Goal: Task Accomplishment & Management: Manage account settings

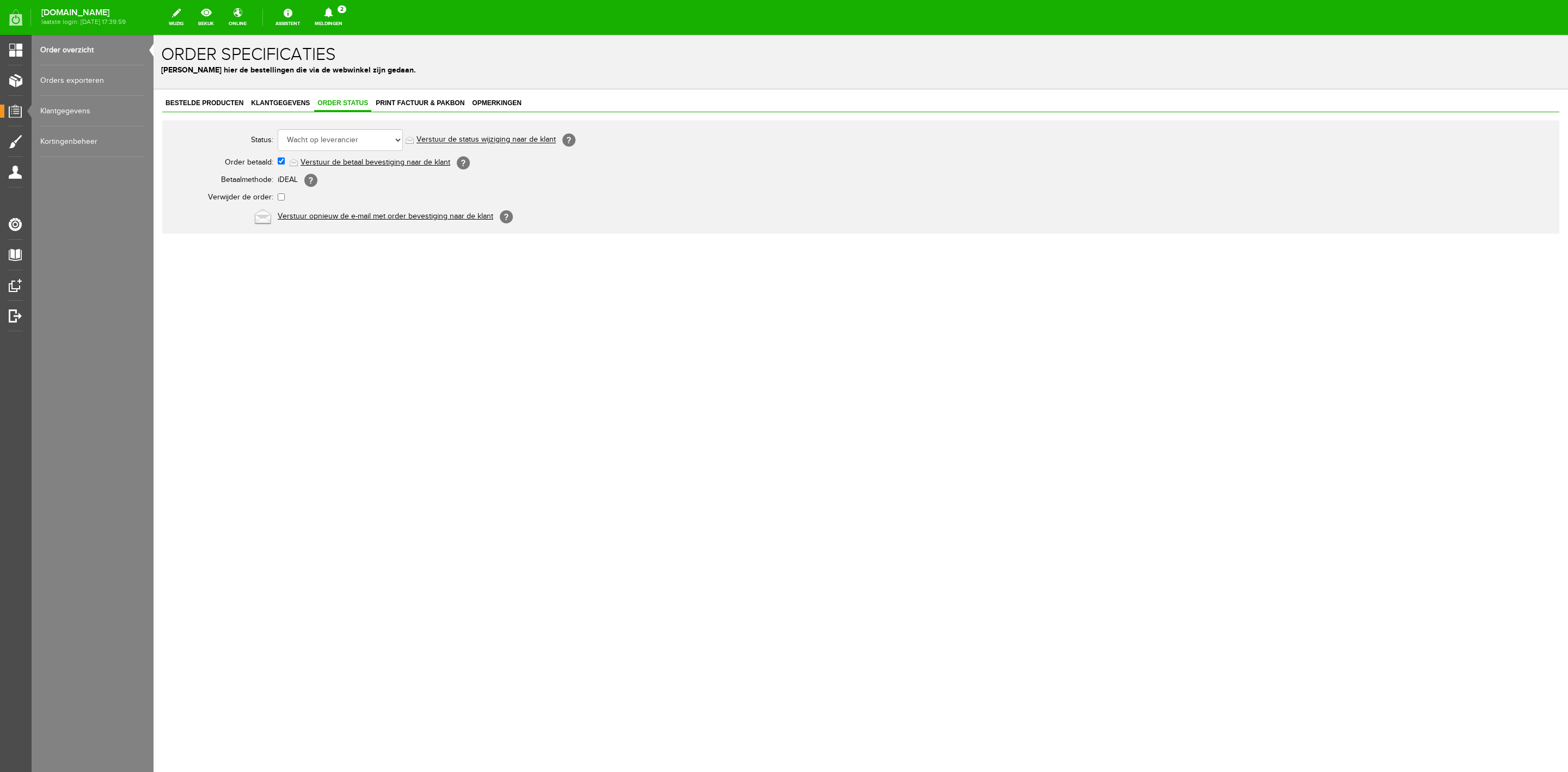
click at [349, 27] on link "Meldingen 2 Nieuwe orders Er is een nieuwe order( #6546 ) geplaatst door [PERSO…" at bounding box center [328, 18] width 40 height 24
click at [381, 79] on link "Er is een nieuwe order( #6546 ) geplaatst door [PERSON_NAME]" at bounding box center [329, 74] width 106 height 33
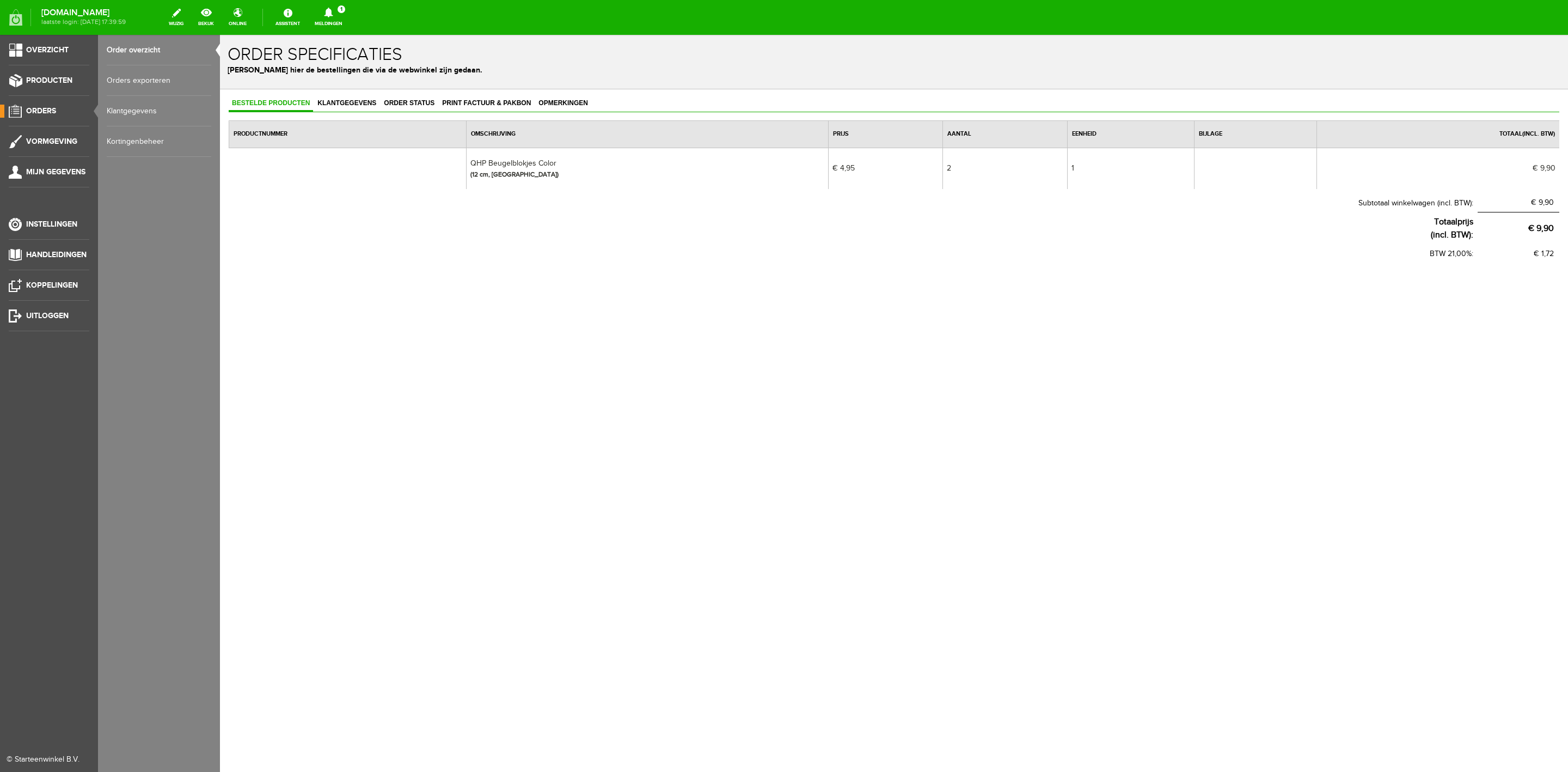
click at [107, 84] on link "Orders exporteren" at bounding box center [159, 80] width 104 height 31
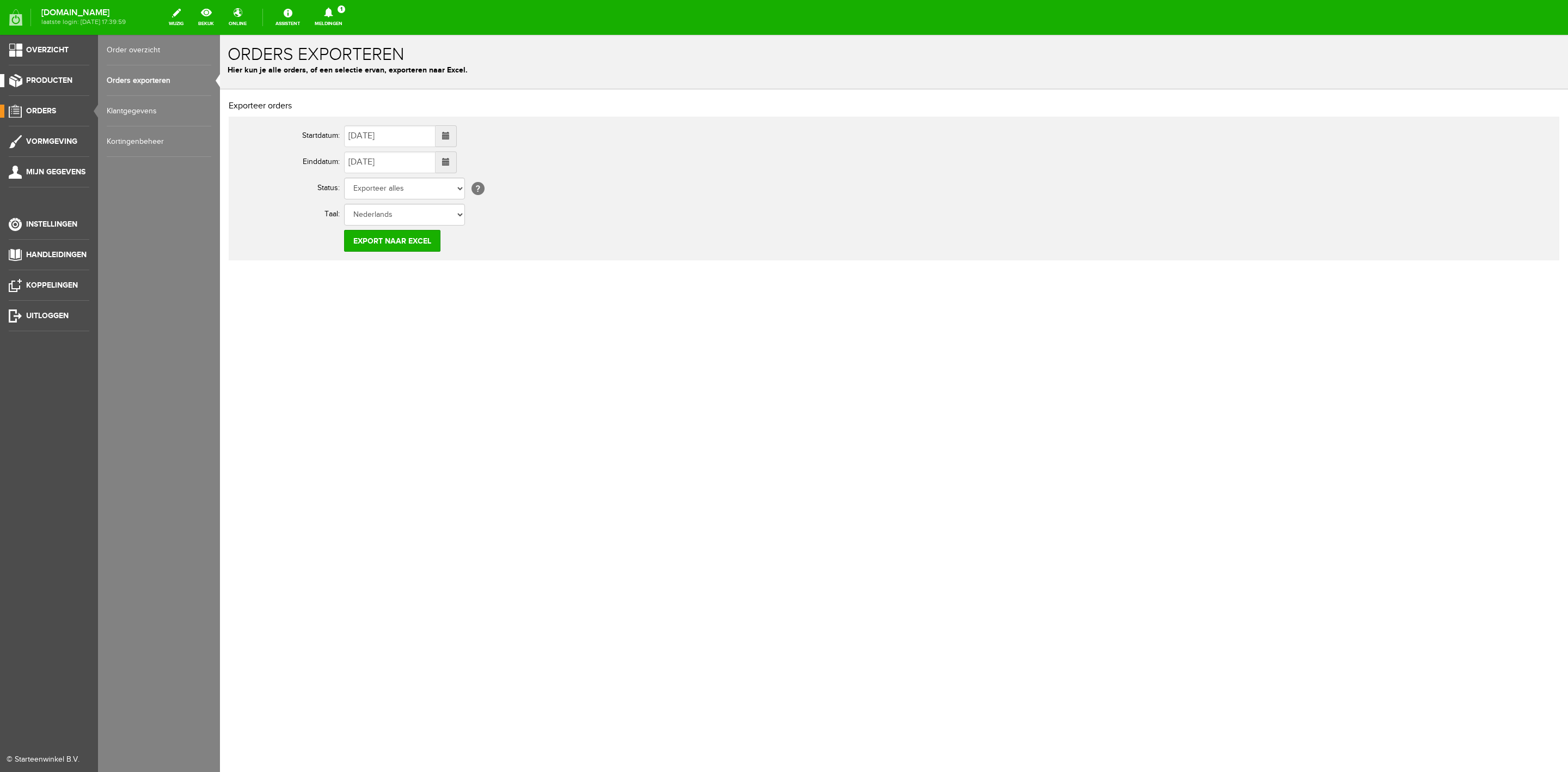
click at [59, 82] on span "Producten" at bounding box center [49, 80] width 46 height 9
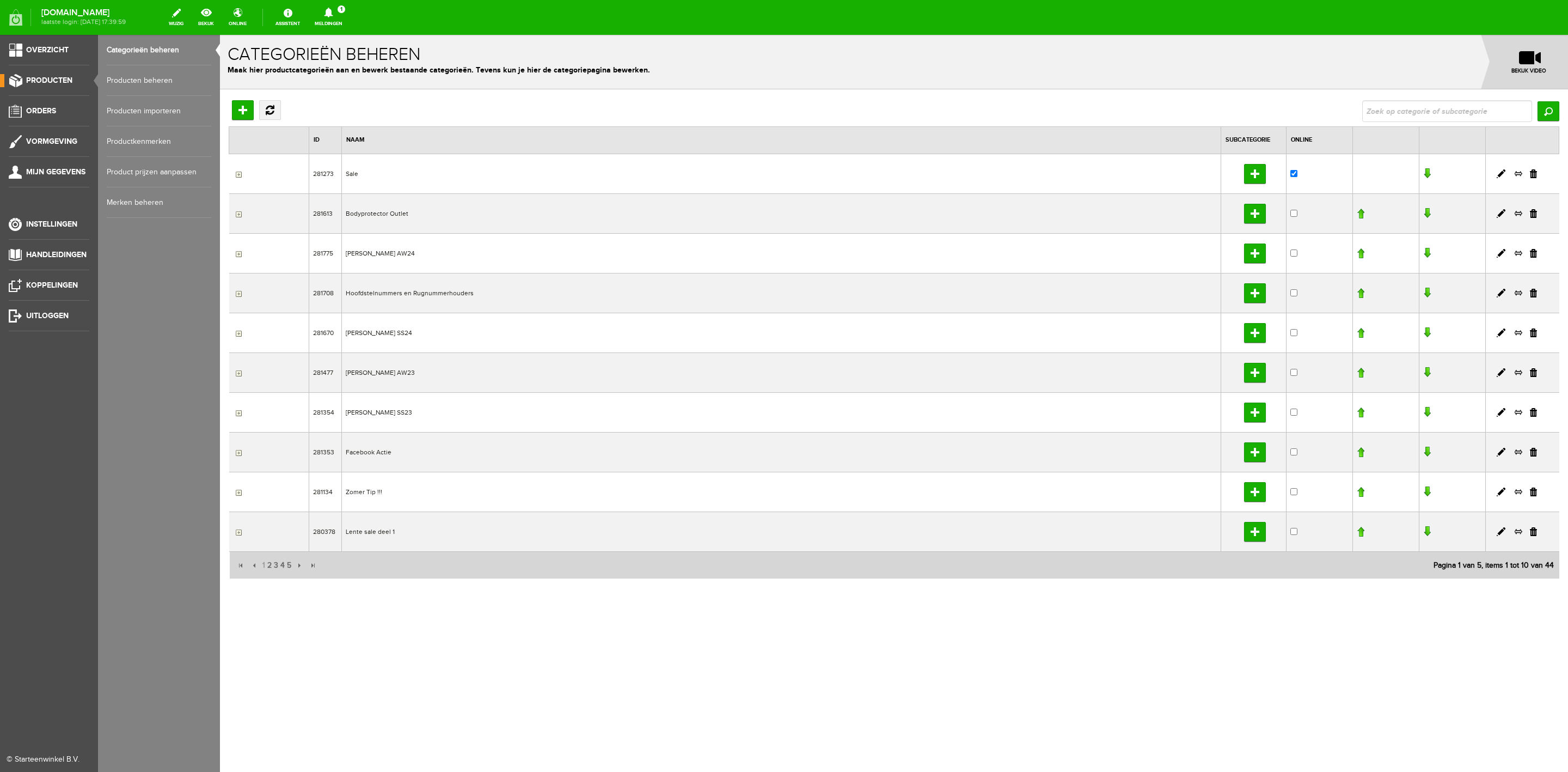
click at [125, 76] on link "Producten beheren" at bounding box center [159, 80] width 104 height 31
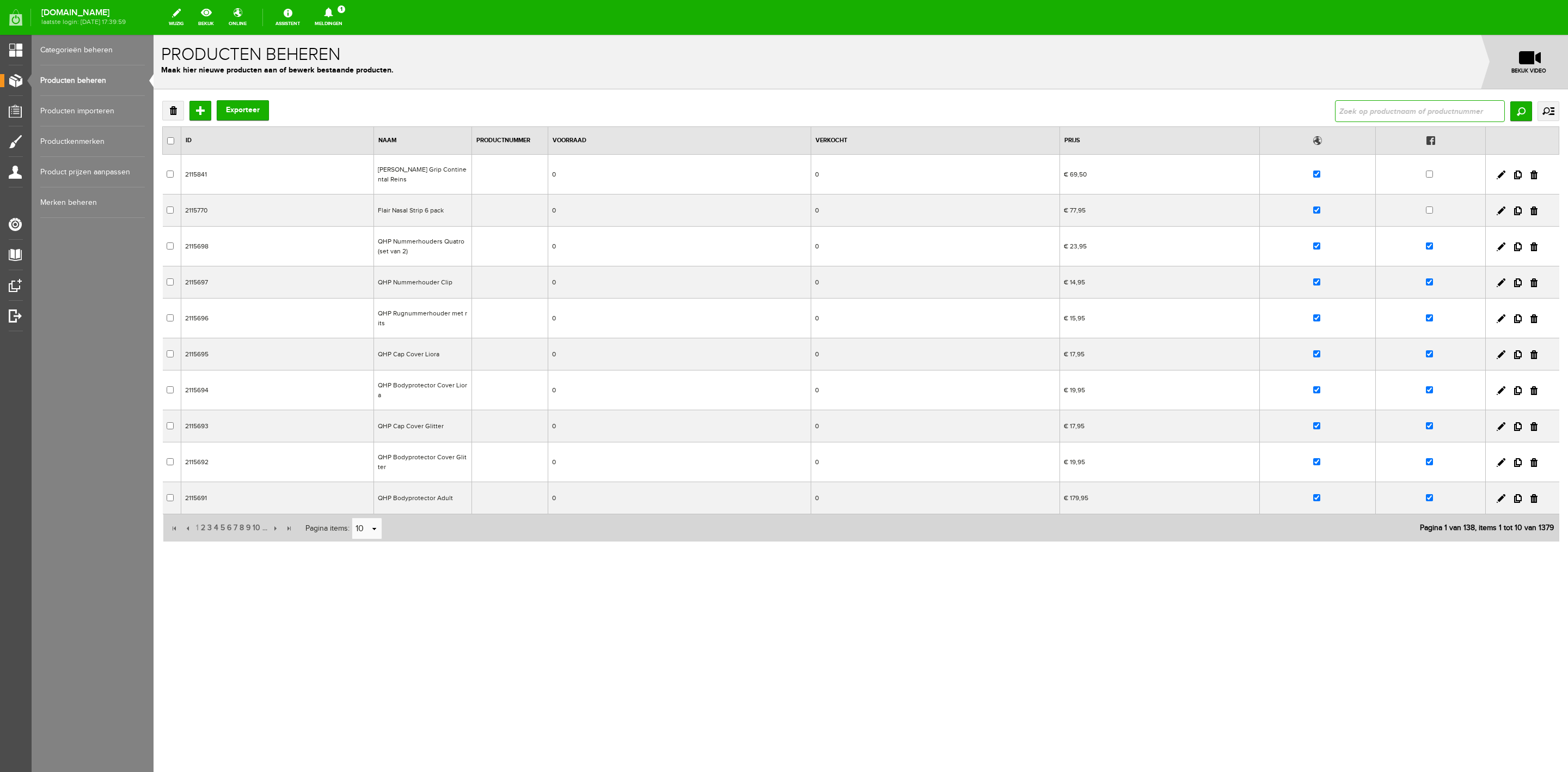
click at [1349, 105] on input "text" at bounding box center [1420, 111] width 170 height 22
type input "beugelb"
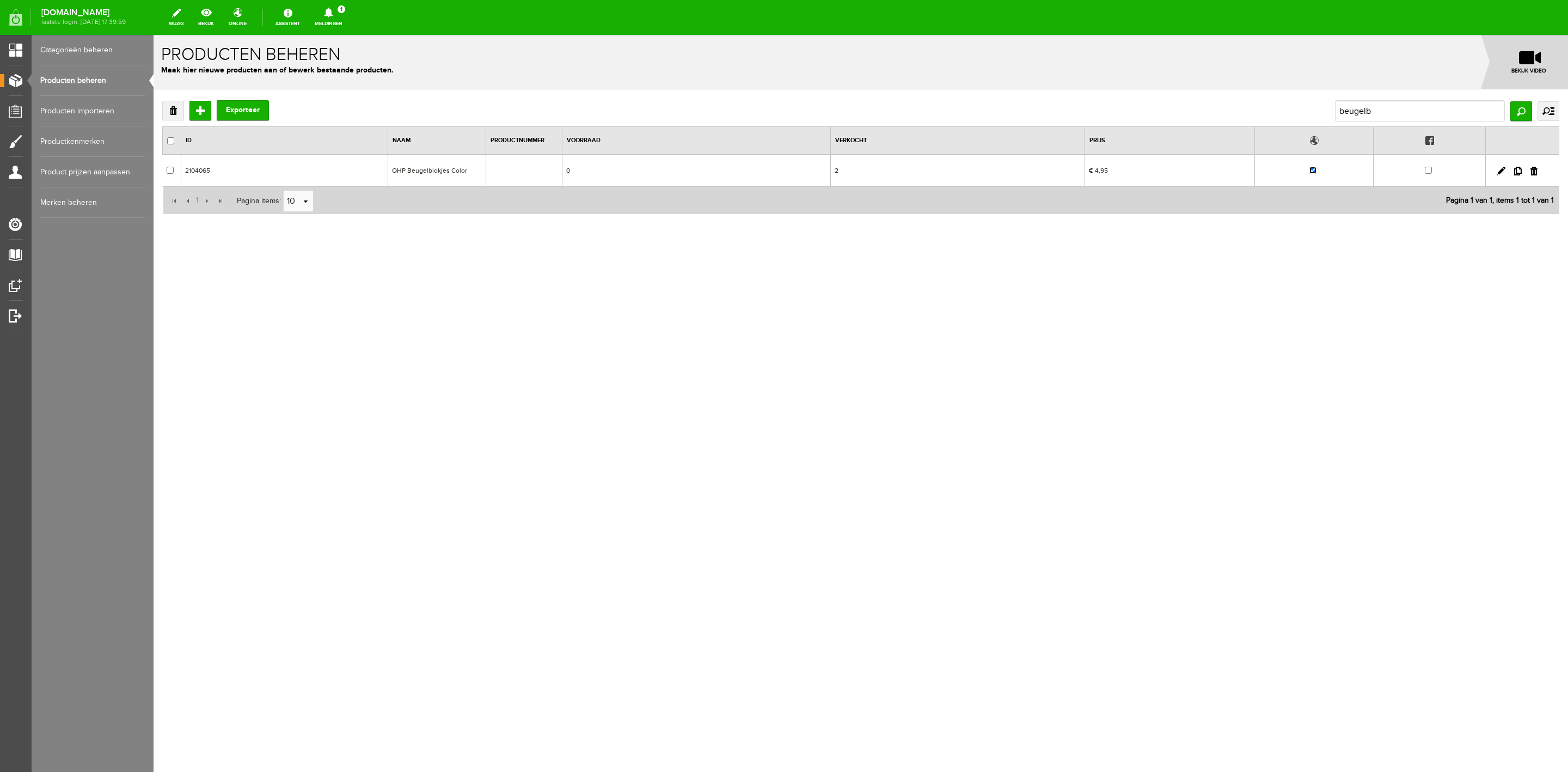
click at [1314, 171] on input "checkbox" at bounding box center [1313, 169] width 7 height 7
checkbox input "false"
click at [87, 53] on link "Categorieën beheren" at bounding box center [93, 49] width 104 height 31
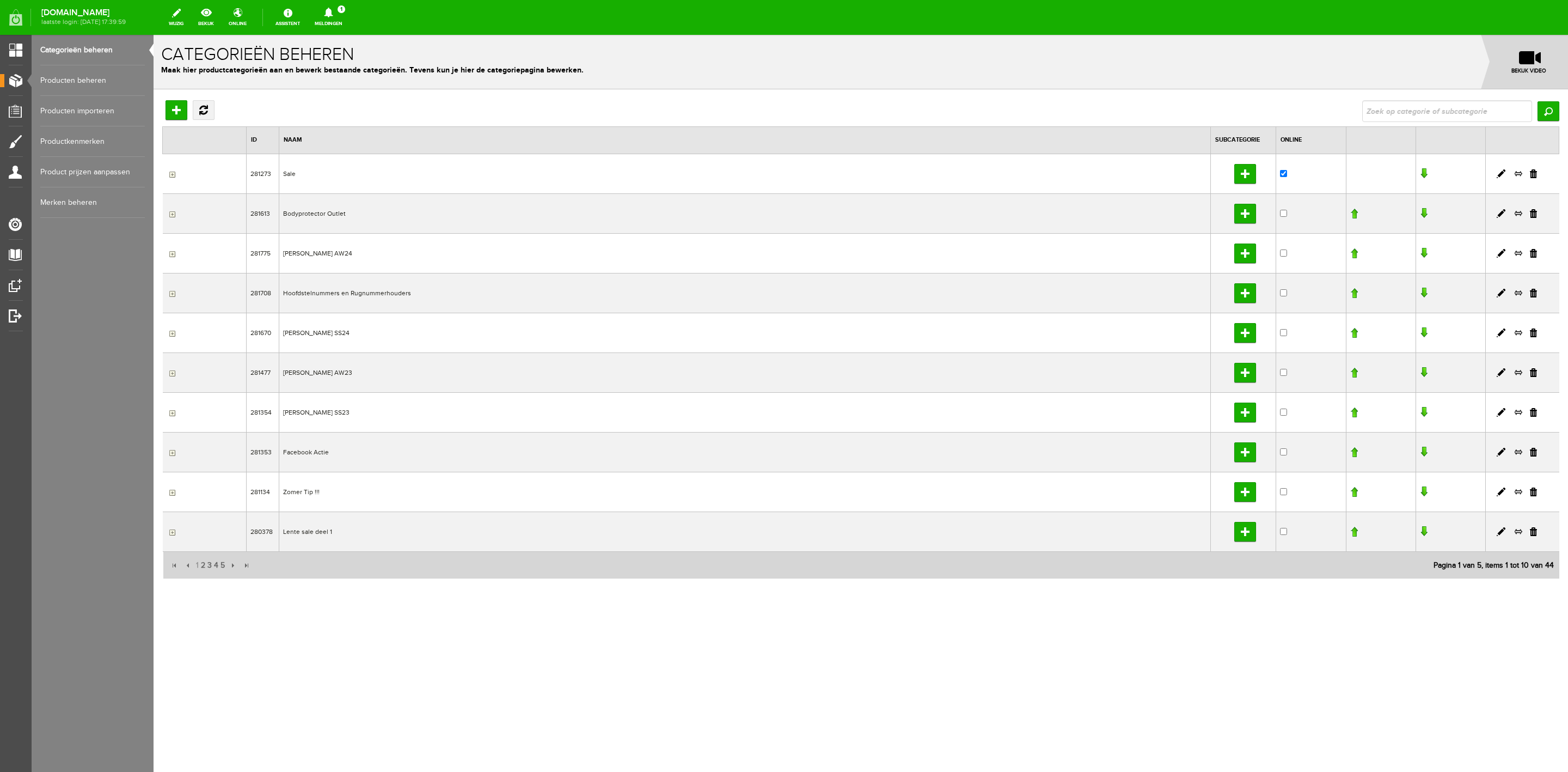
click at [84, 75] on link "Producten beheren" at bounding box center [93, 80] width 104 height 31
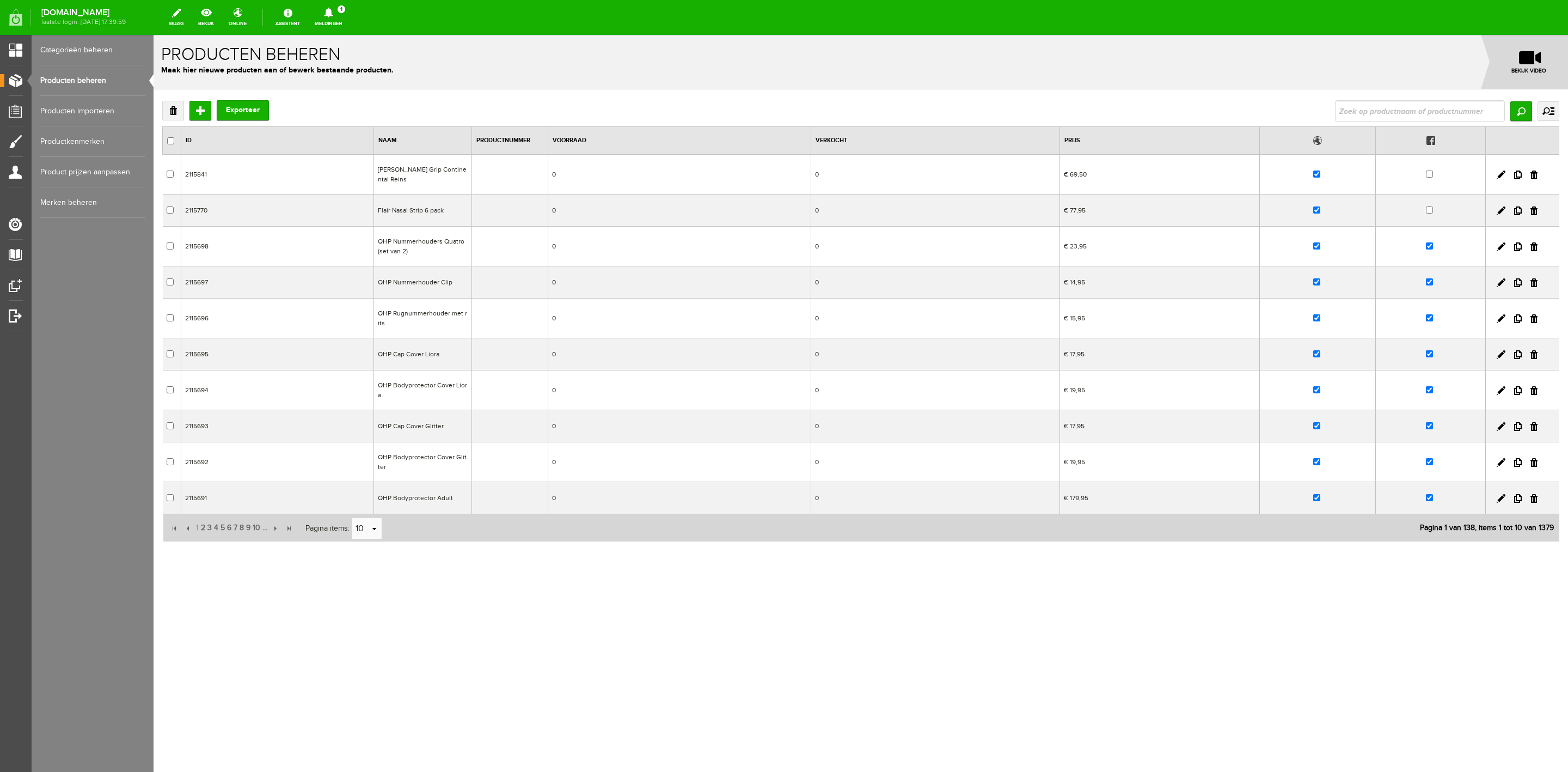
click at [335, 17] on icon at bounding box center [329, 13] width 28 height 10
click at [347, 80] on b "[PERSON_NAME]" at bounding box center [320, 84] width 60 height 9
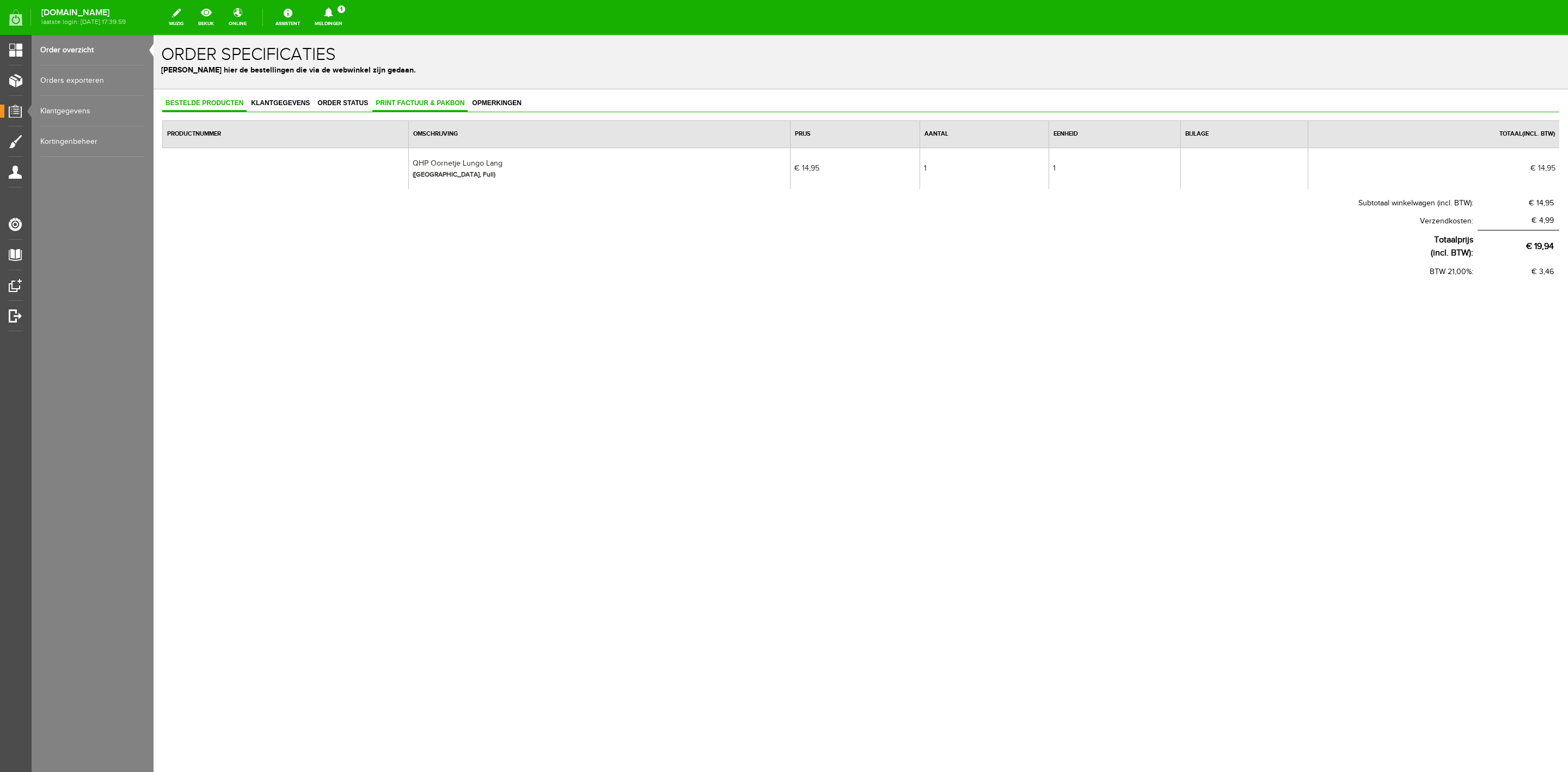
click at [404, 96] on link "Print factuur & pakbon" at bounding box center [420, 103] width 96 height 16
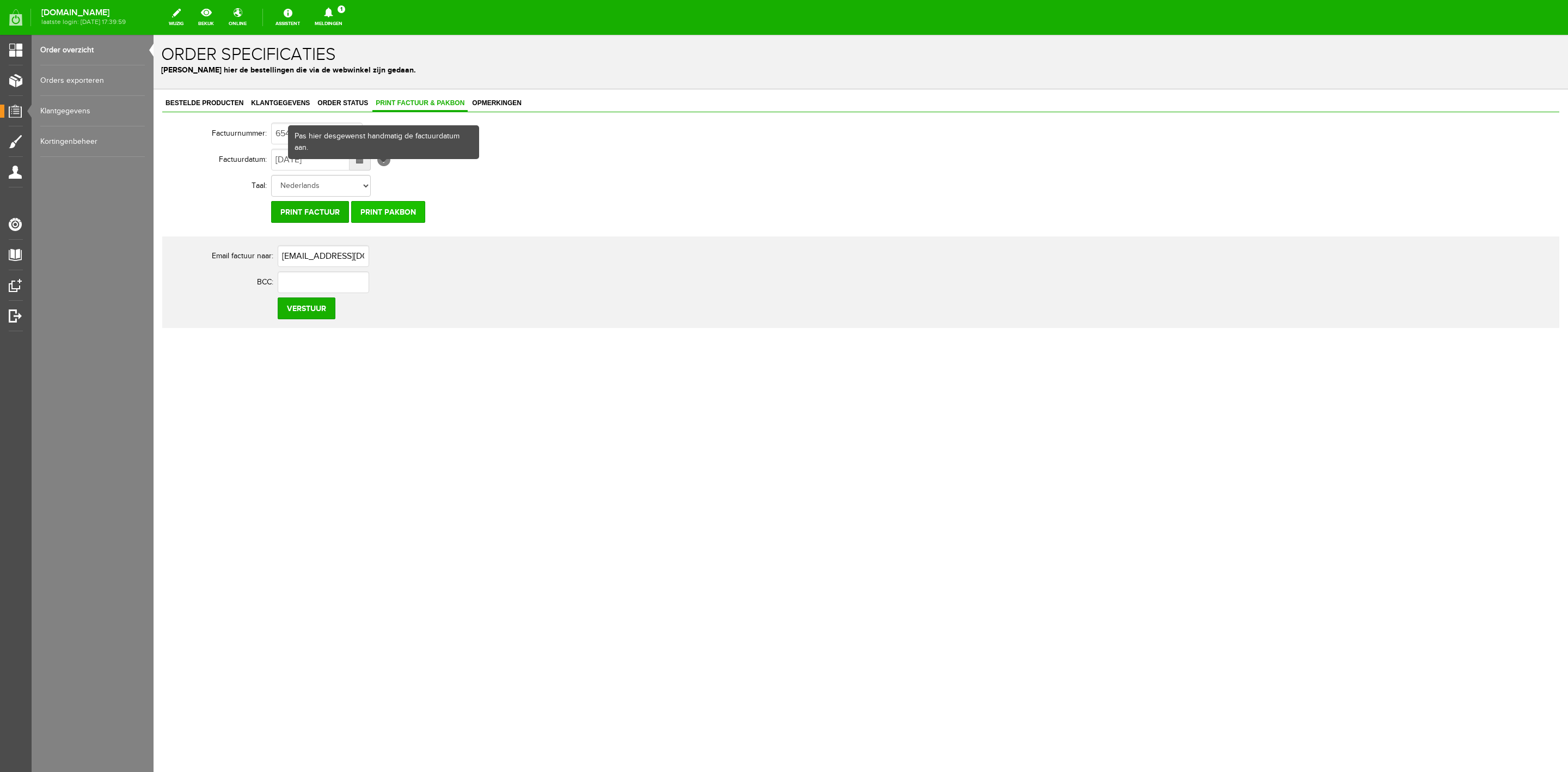
click at [374, 212] on input "Print pakbon" at bounding box center [388, 212] width 74 height 22
click at [96, 49] on link "Order overzicht" at bounding box center [93, 49] width 104 height 31
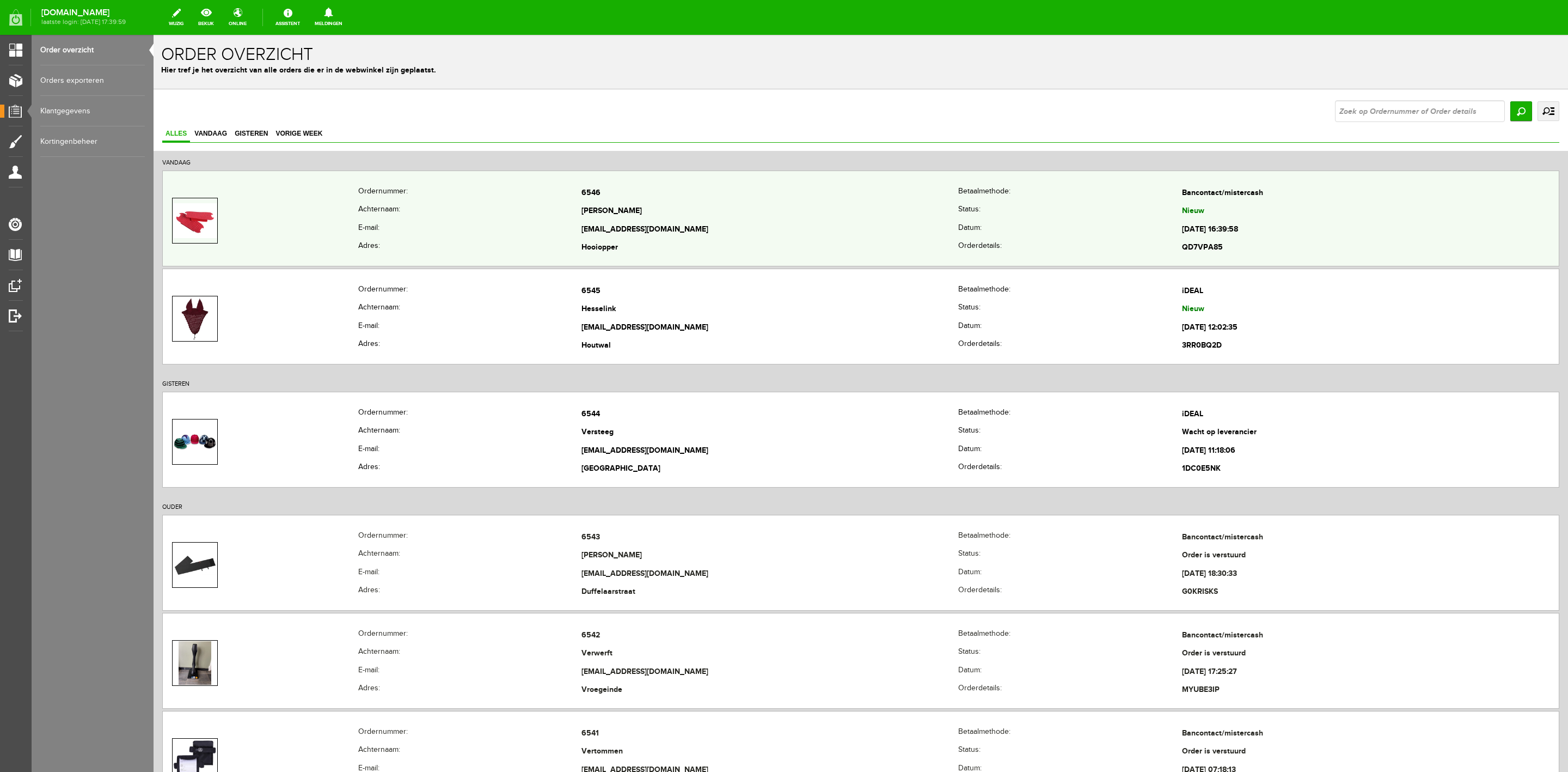
click at [290, 225] on td at bounding box center [260, 221] width 196 height 73
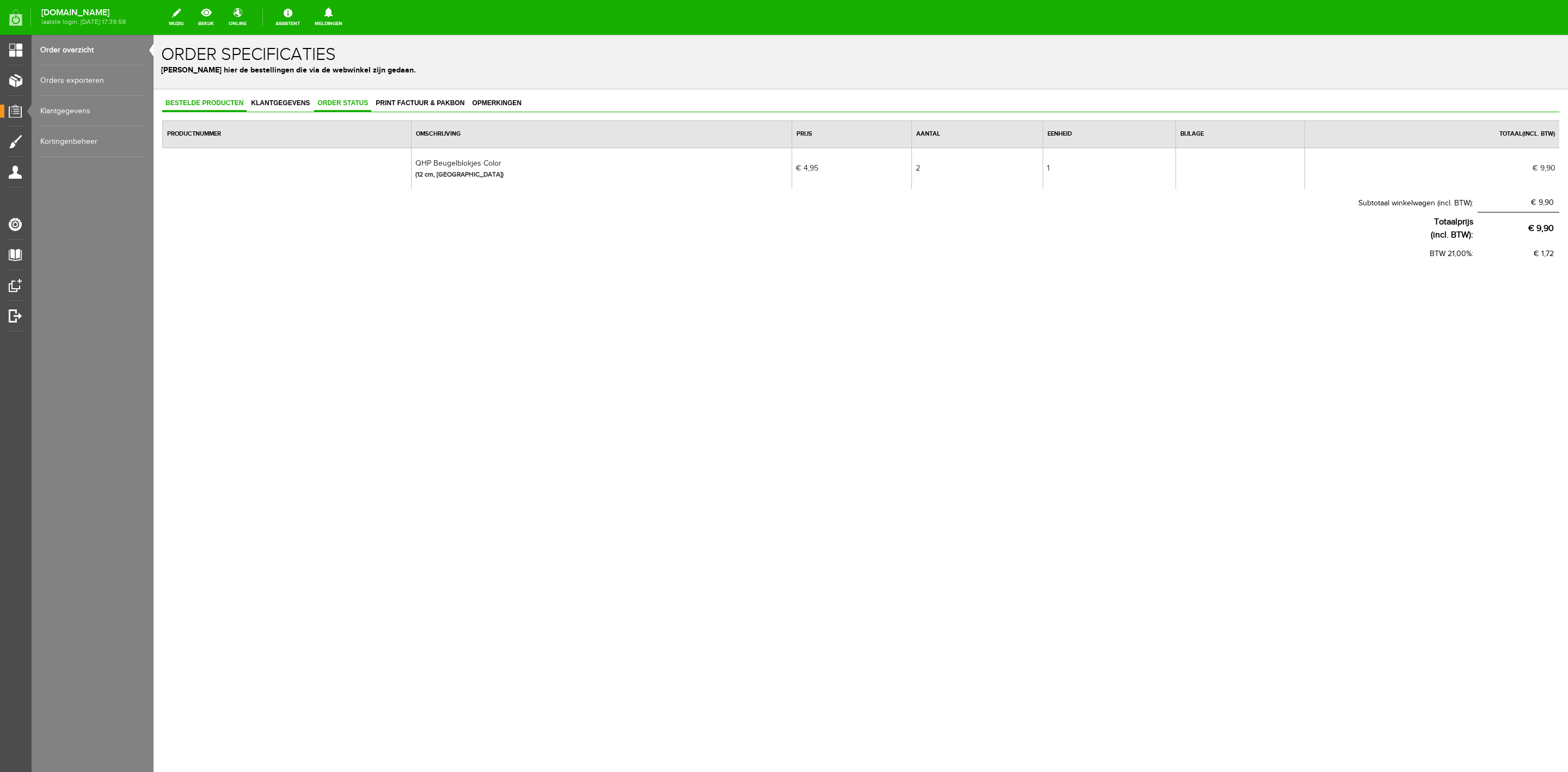
click at [357, 106] on link "Order status" at bounding box center [343, 103] width 57 height 16
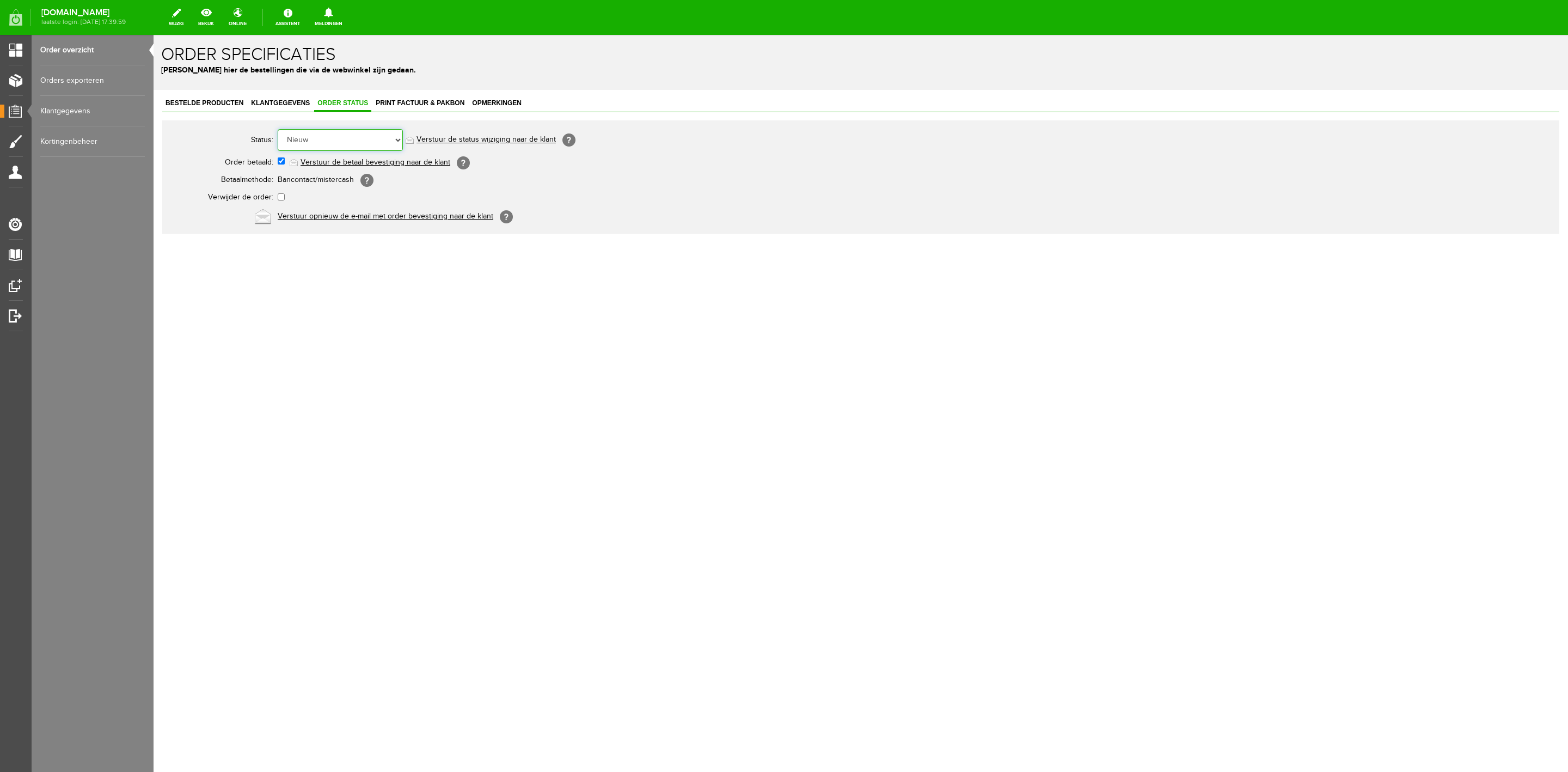
click at [354, 142] on select "Order niet afgerond Nieuw Order in behandeling Wacht op leverancier Wacht op be…" at bounding box center [340, 140] width 125 height 22
select select "7"
click at [278, 129] on select "Order niet afgerond Nieuw Order in behandeling Wacht op leverancier Wacht op be…" at bounding box center [340, 140] width 125 height 22
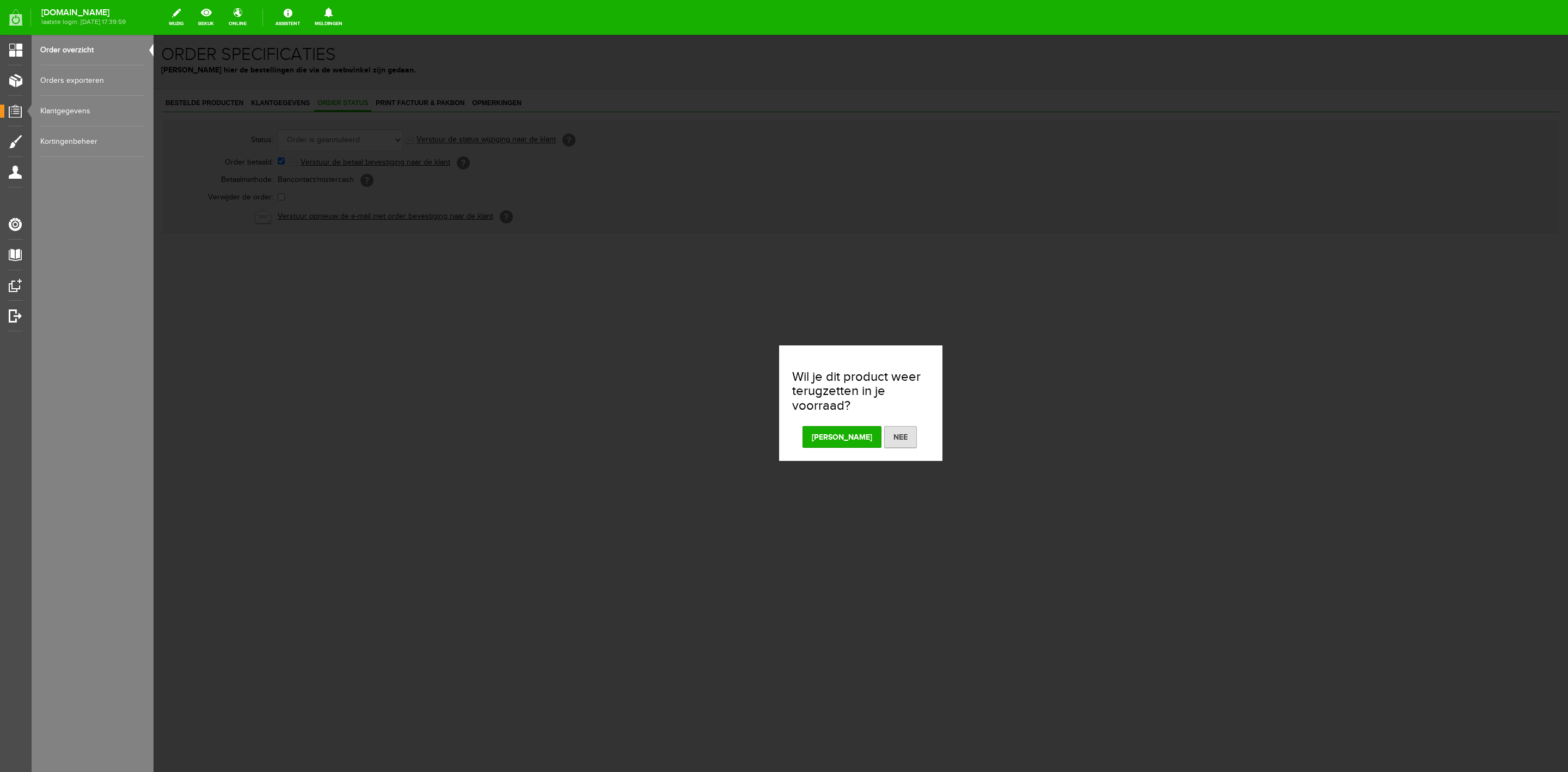
click at [827, 436] on button "[PERSON_NAME]" at bounding box center [842, 436] width 79 height 22
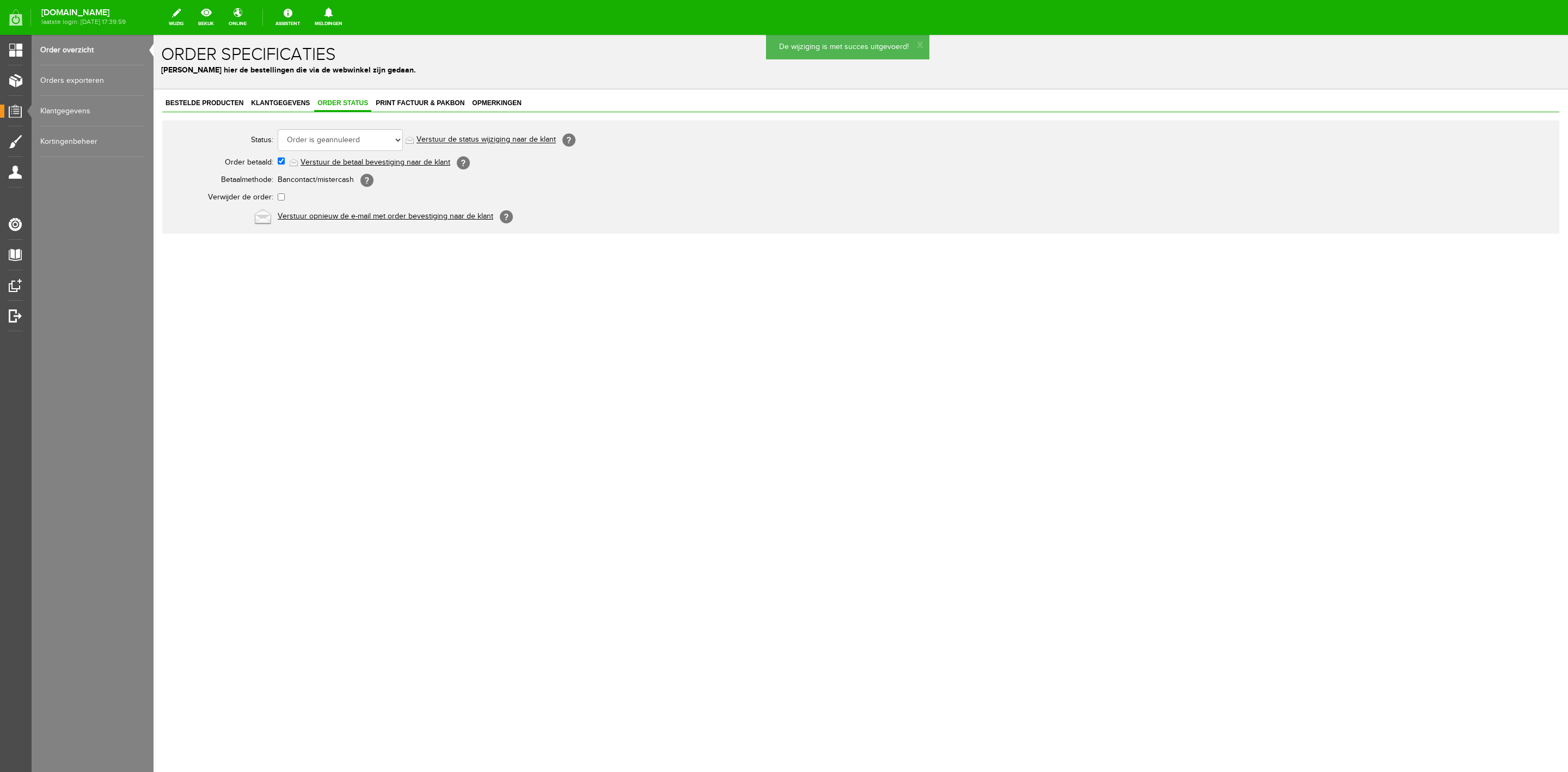
click at [500, 136] on link "Verstuur de status wijziging naar de klant" at bounding box center [487, 140] width 140 height 9
click at [267, 101] on span "Klantgegevens" at bounding box center [281, 103] width 65 height 8
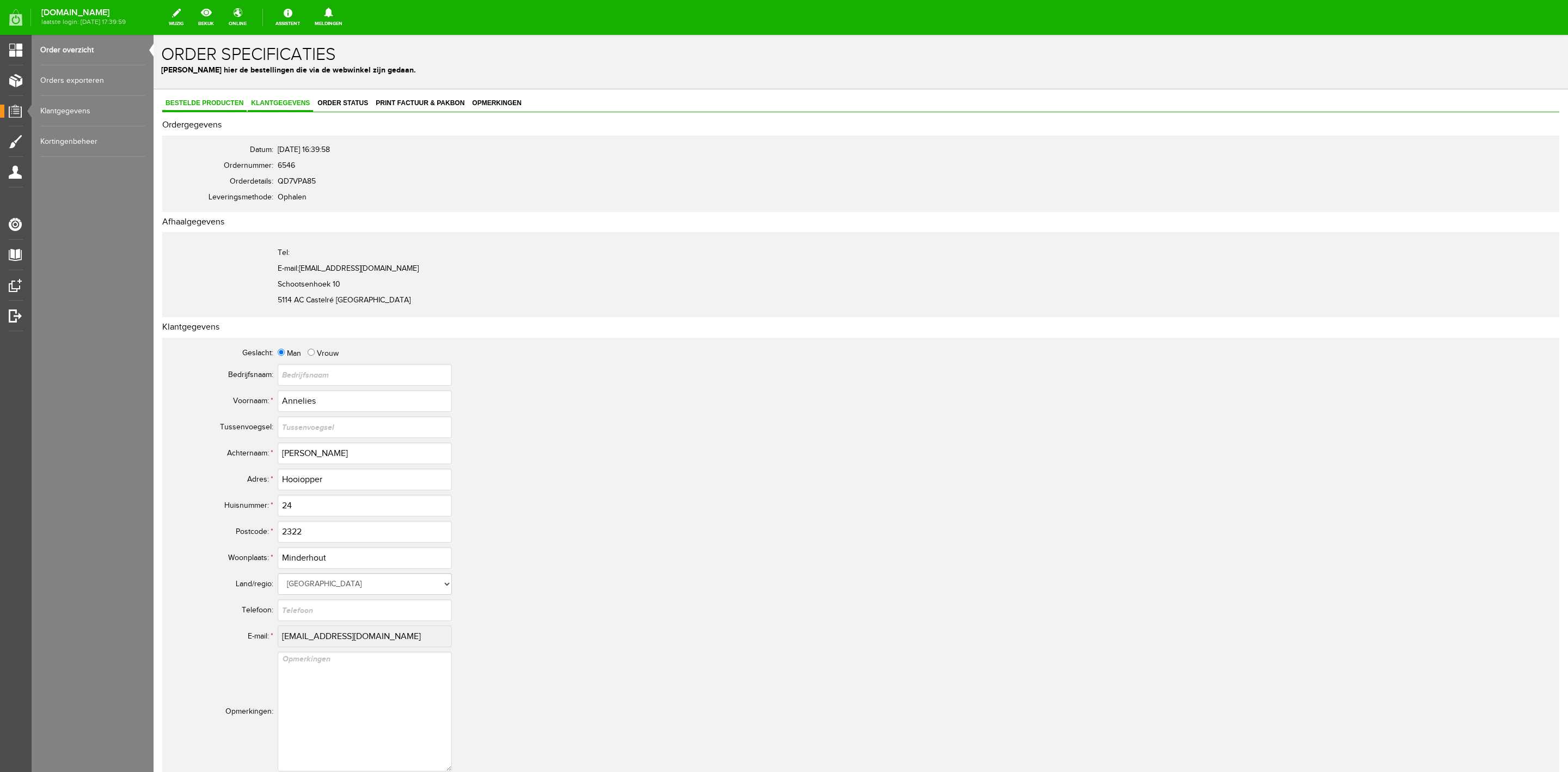
click at [235, 101] on span "Bestelde producten" at bounding box center [205, 103] width 85 height 8
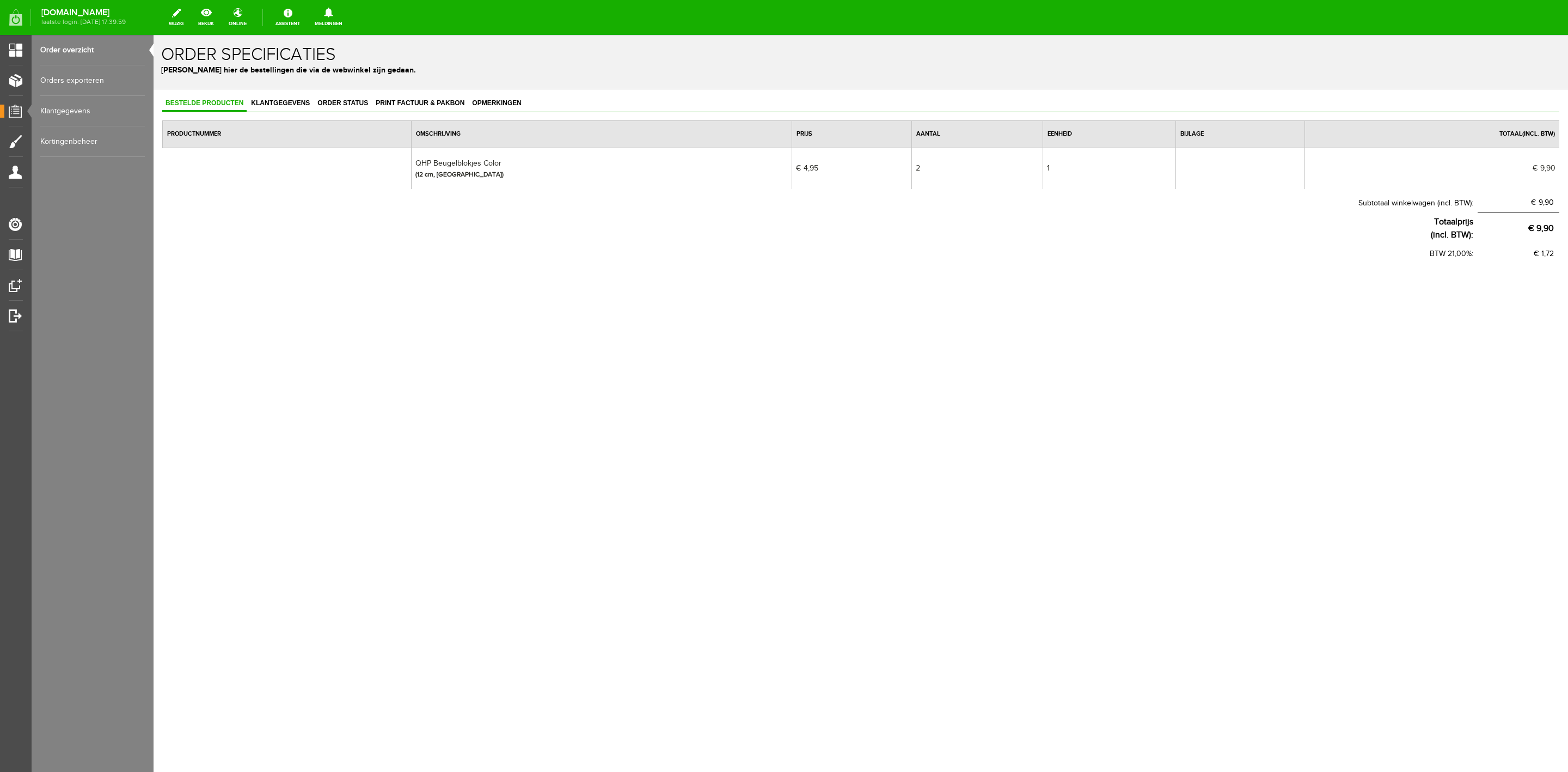
click at [349, 84] on div "Order specificaties Beheer hier de bestellingen die via de webwinkel zijn gedaa…" at bounding box center [861, 61] width 1415 height 54
click at [344, 101] on span "Order status" at bounding box center [343, 103] width 57 height 8
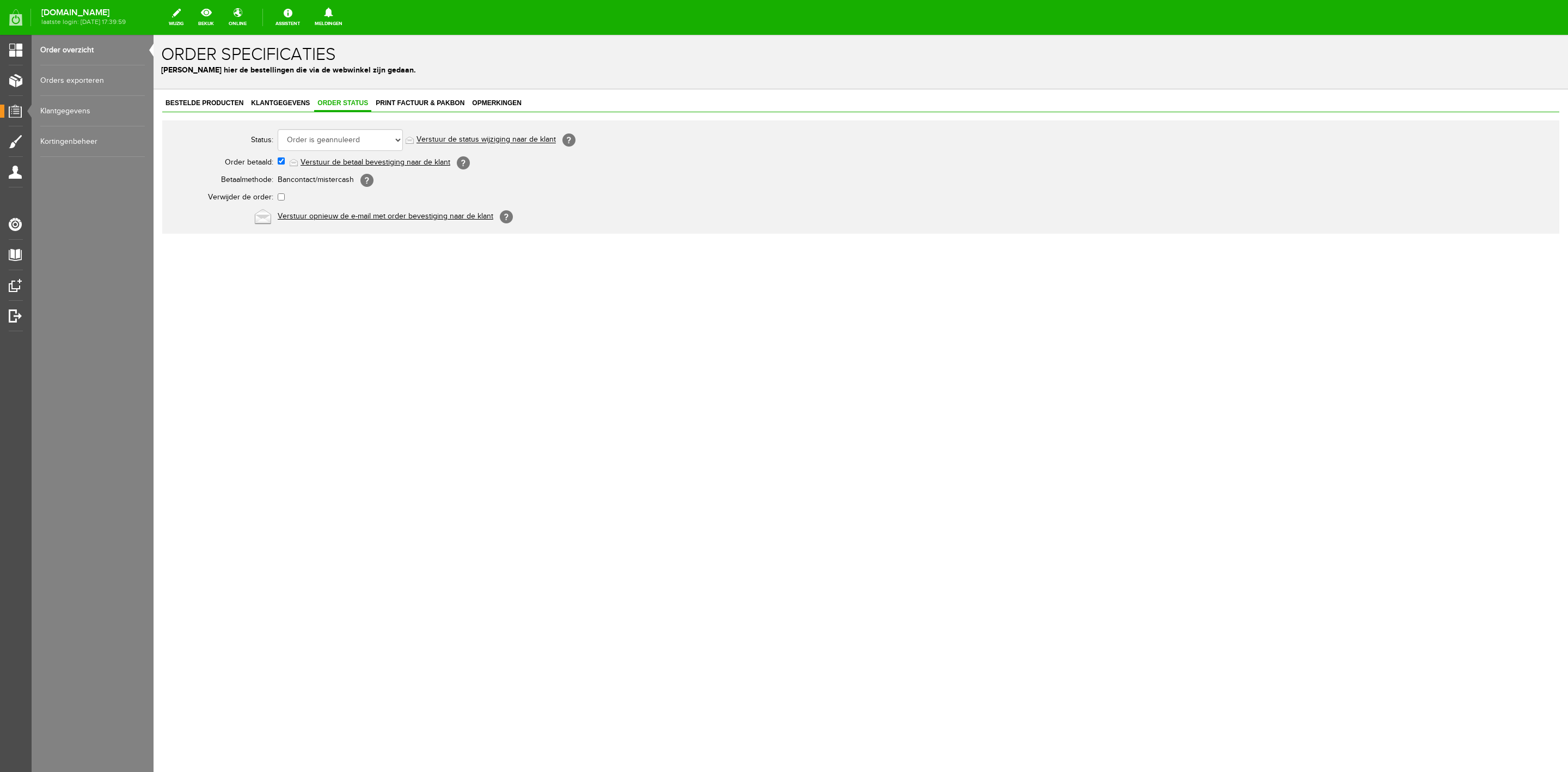
click at [59, 34] on link "Order overzicht" at bounding box center [93, 49] width 104 height 31
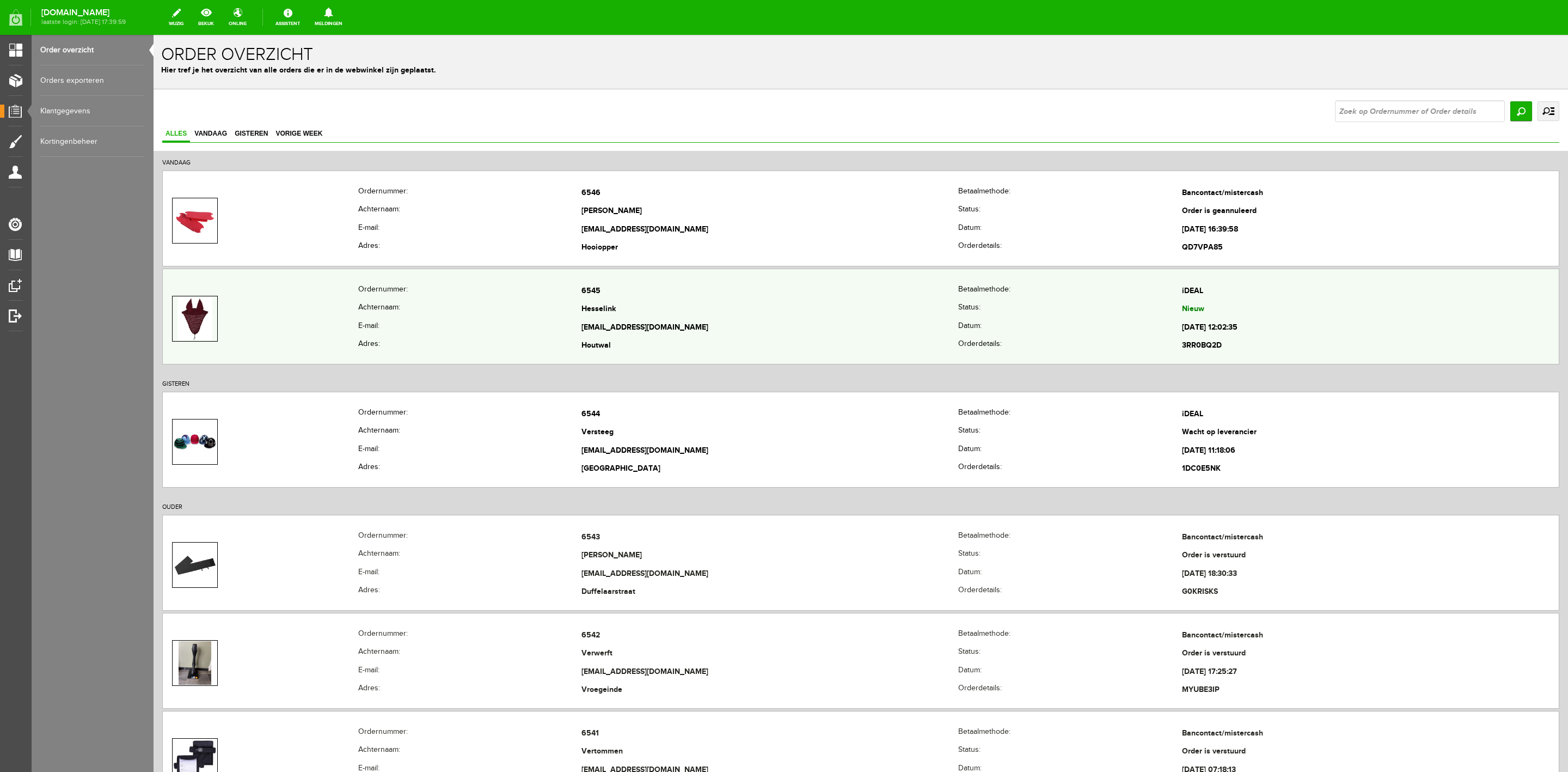
click at [385, 284] on th "Ordernummer:" at bounding box center [470, 290] width 224 height 19
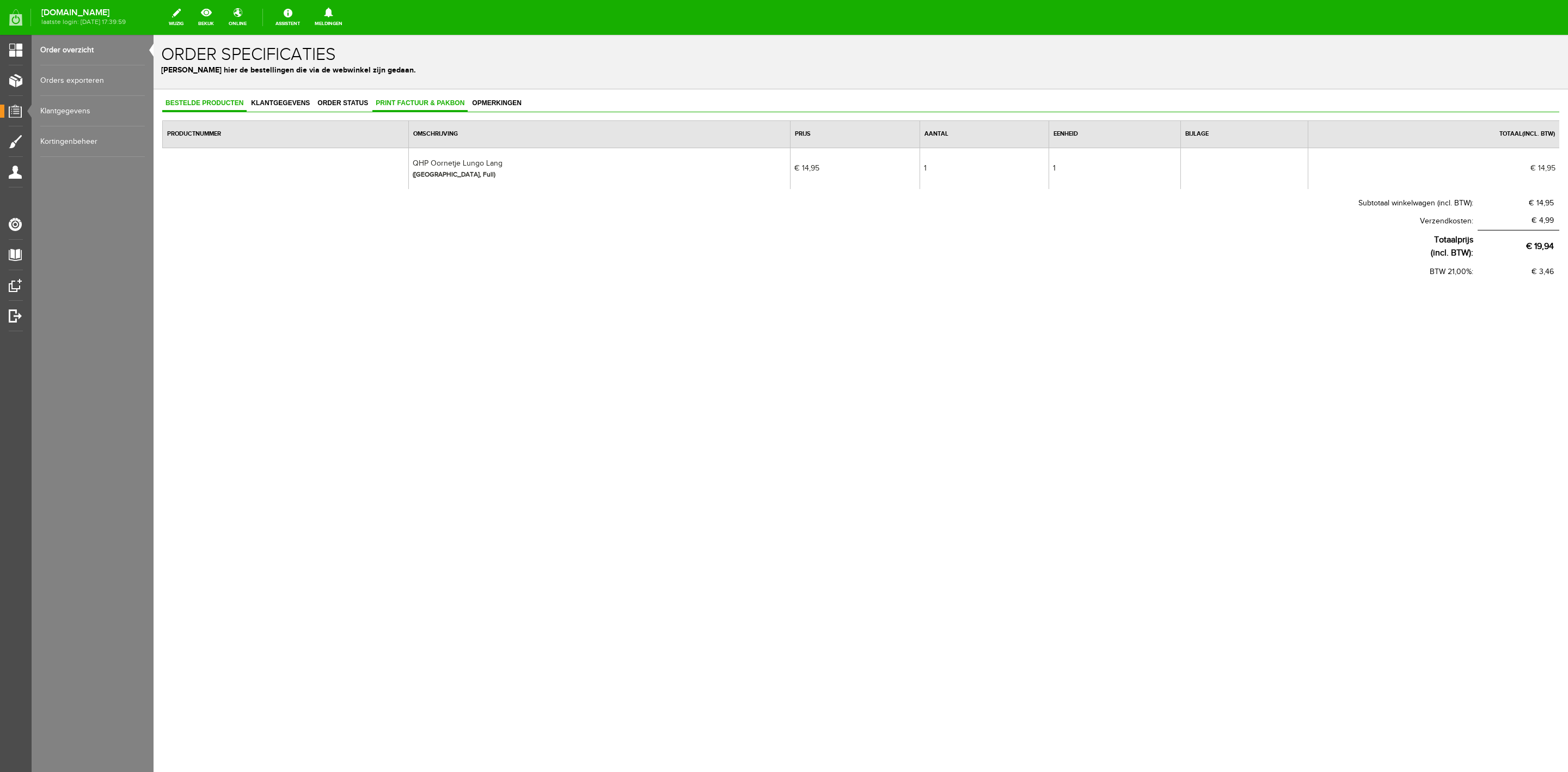
click at [443, 98] on link "Print factuur & pakbon" at bounding box center [420, 103] width 96 height 16
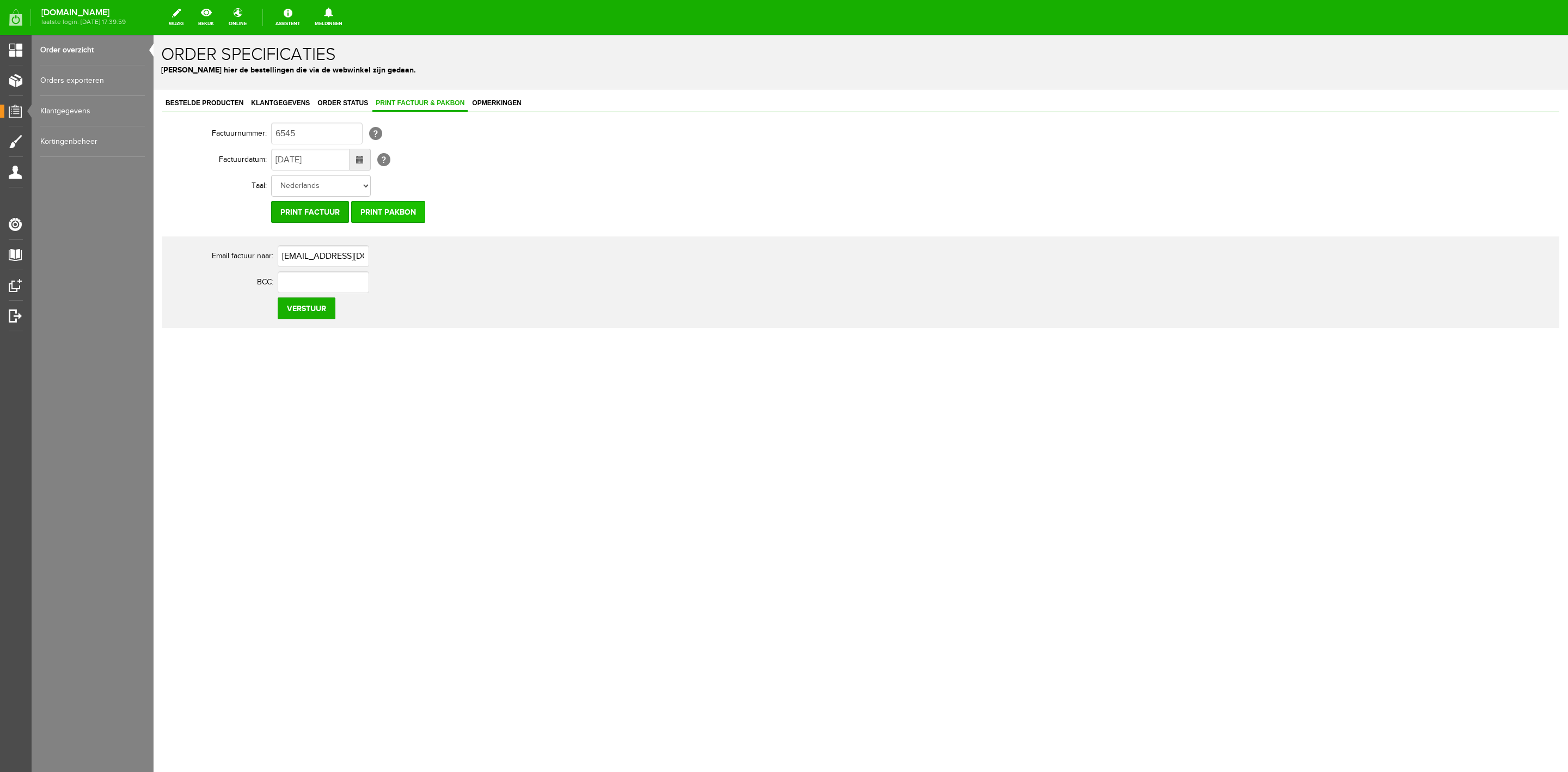
click at [403, 217] on input "Print pakbon" at bounding box center [388, 212] width 74 height 22
click at [286, 108] on link "Klantgegevens" at bounding box center [281, 103] width 65 height 16
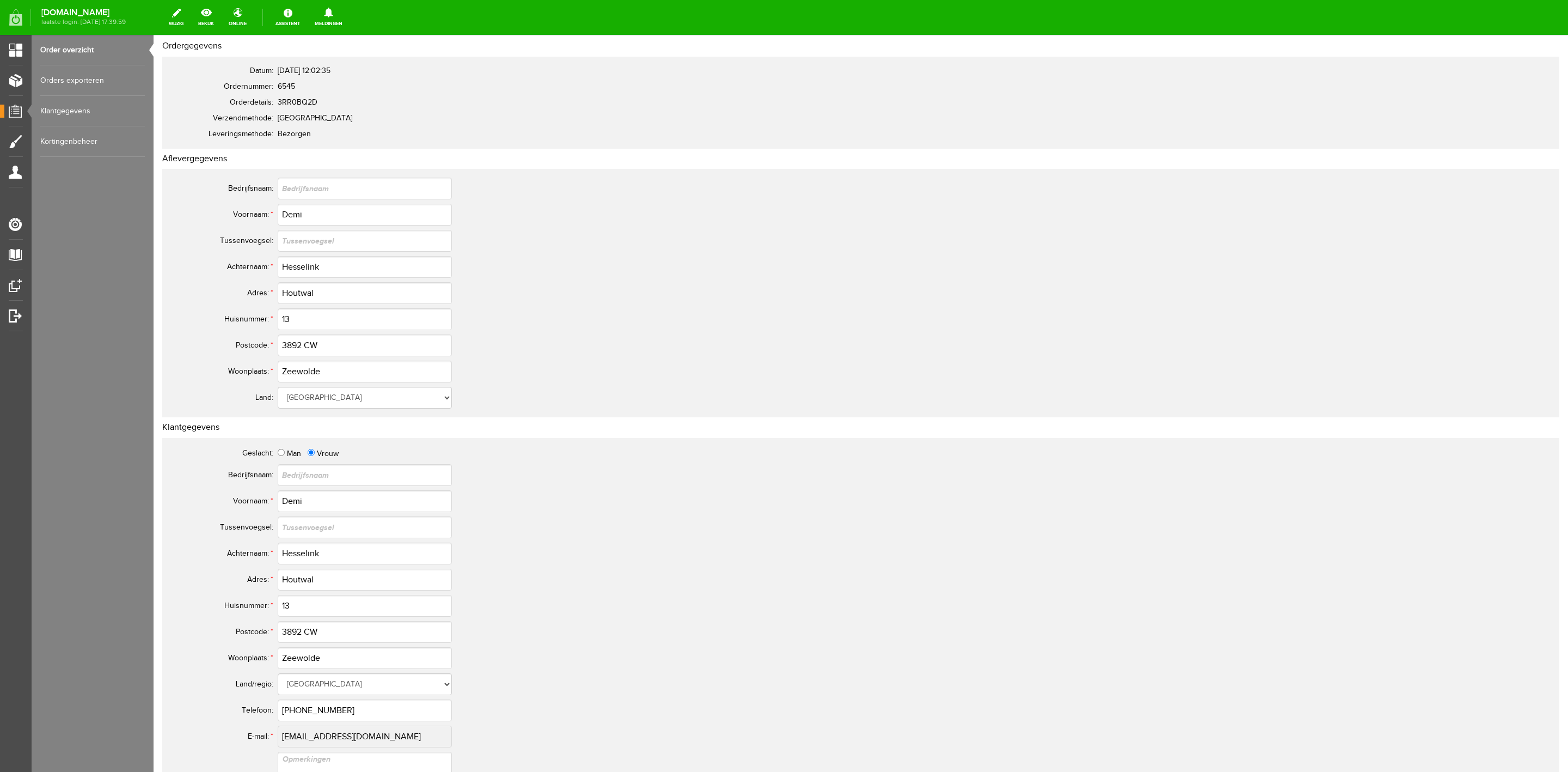
scroll to position [82, 0]
click at [301, 267] on input "Hesselink" at bounding box center [364, 264] width 174 height 22
click at [292, 342] on input "3892 CW" at bounding box center [364, 343] width 174 height 22
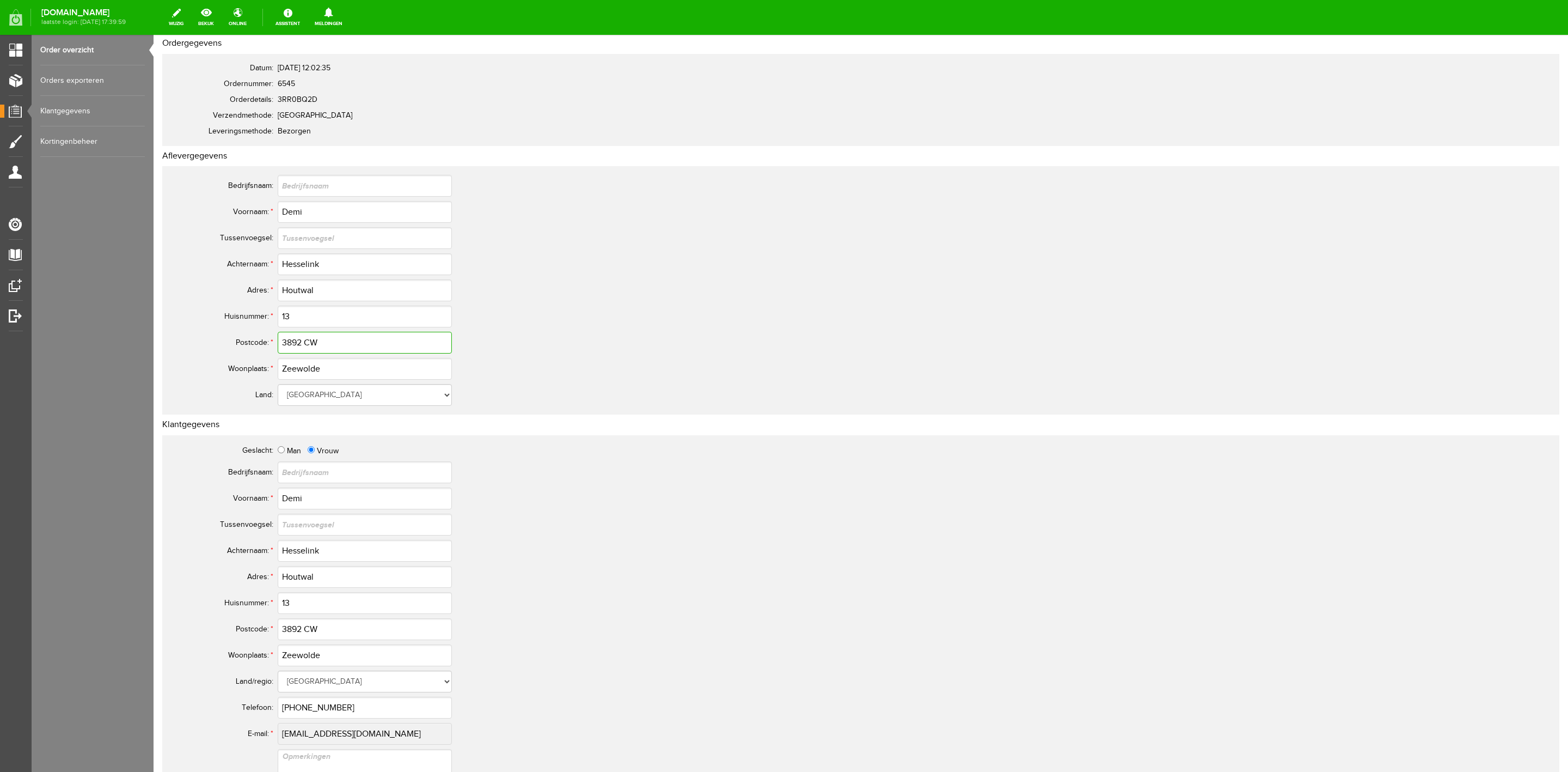
click at [292, 342] on input "3892 CW" at bounding box center [364, 343] width 174 height 22
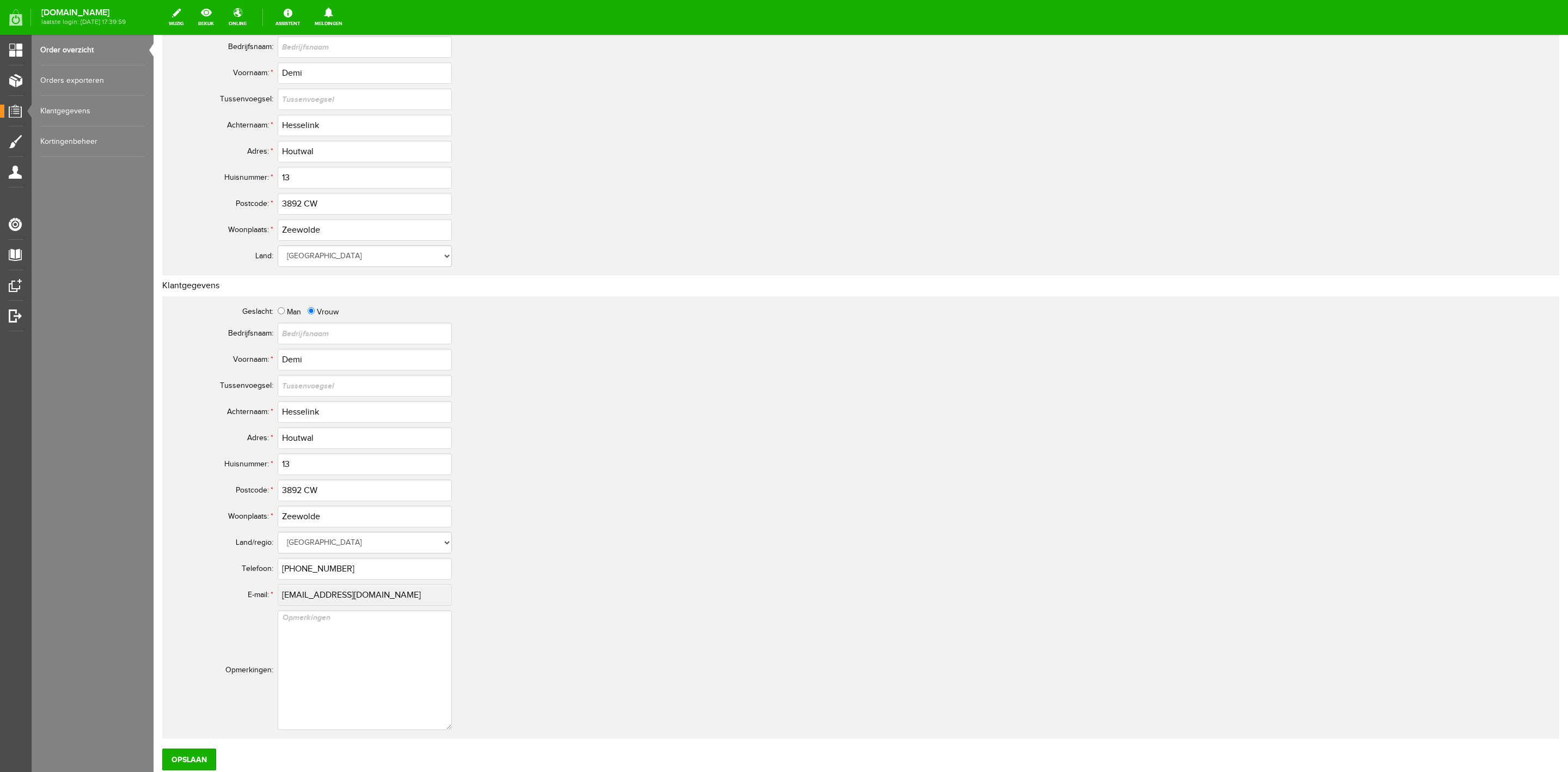
scroll to position [245, 0]
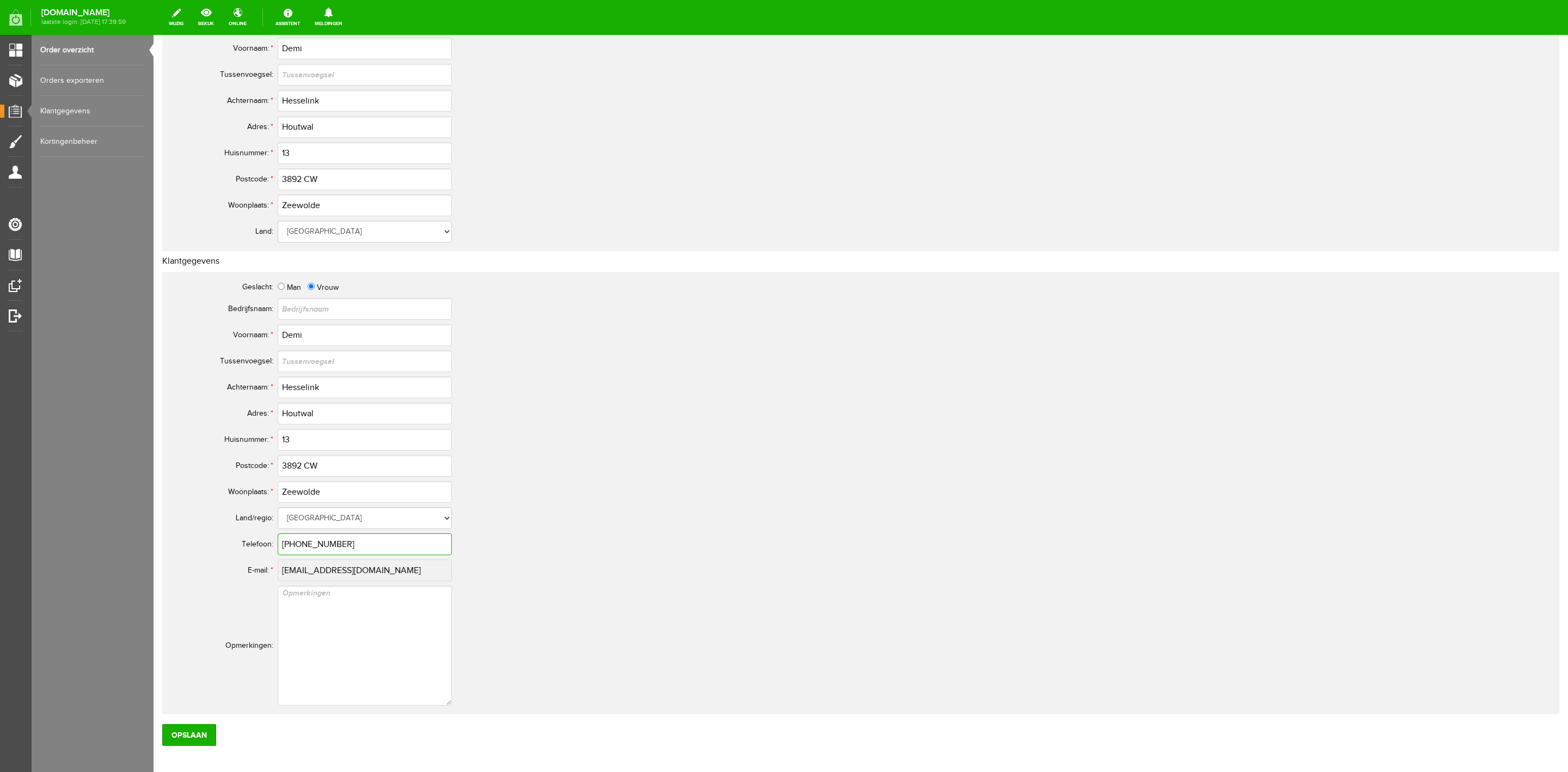
click at [351, 541] on input "[PHONE_NUMBER]" at bounding box center [364, 544] width 174 height 22
click at [350, 541] on input "[PHONE_NUMBER]" at bounding box center [364, 544] width 174 height 22
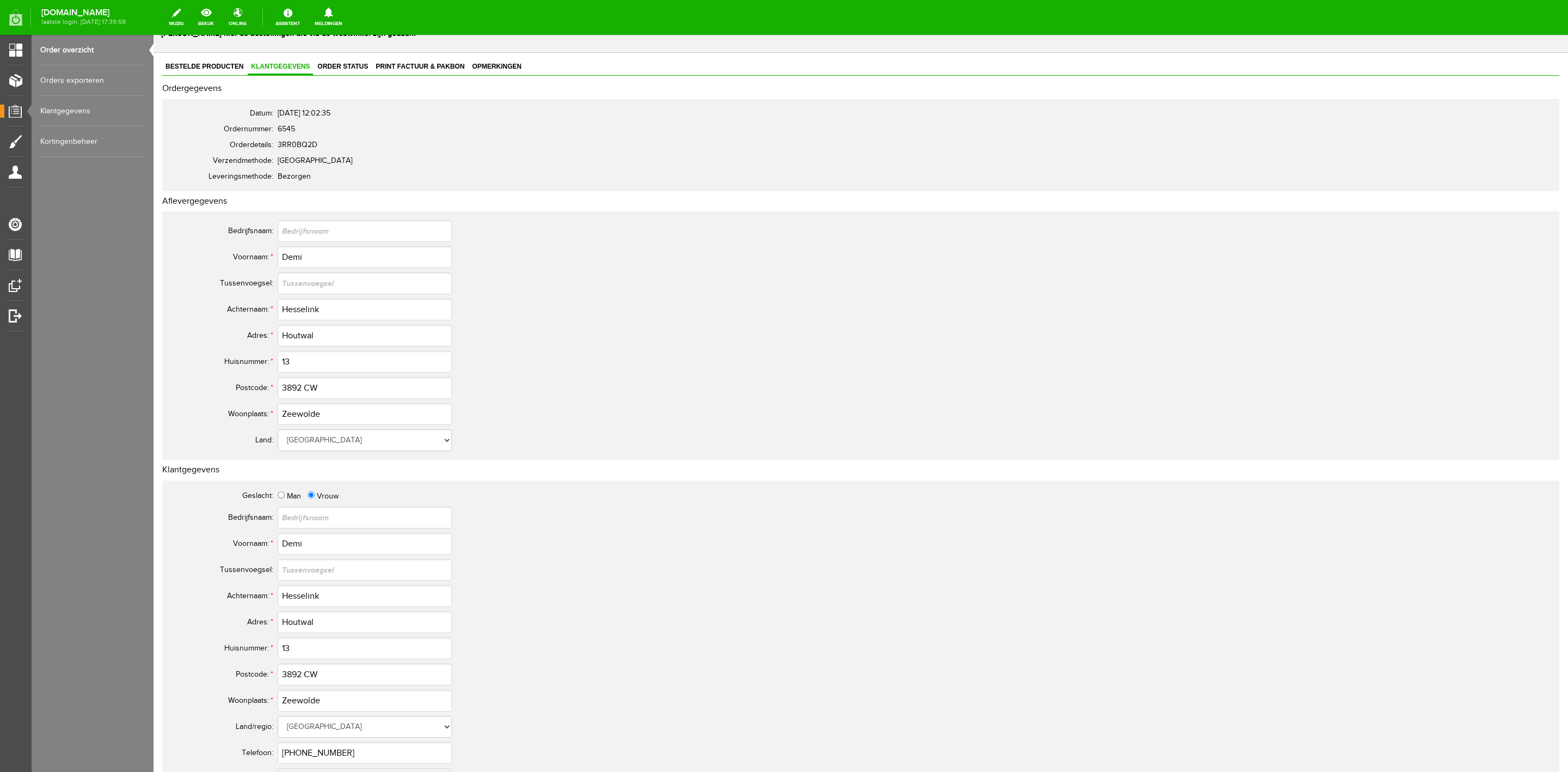
scroll to position [0, 0]
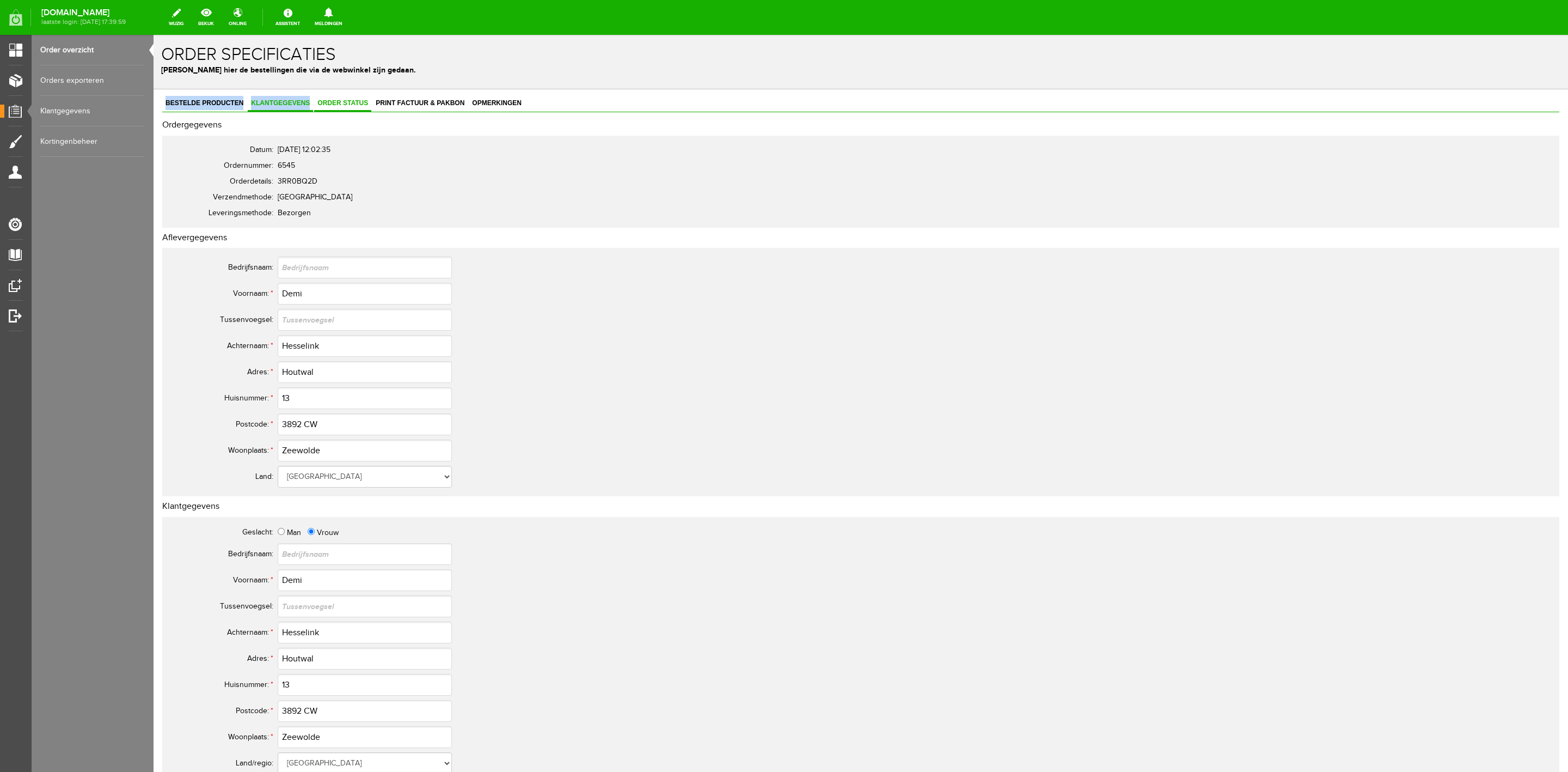
drag, startPoint x: 348, startPoint y: 95, endPoint x: 348, endPoint y: 101, distance: 6.0
click at [348, 96] on div "Bestelde producten Klantgegevens Order status Print factuur & pakbon Opmerkinge…" at bounding box center [861, 580] width 1415 height 982
click at [347, 103] on span "Order status" at bounding box center [343, 103] width 57 height 8
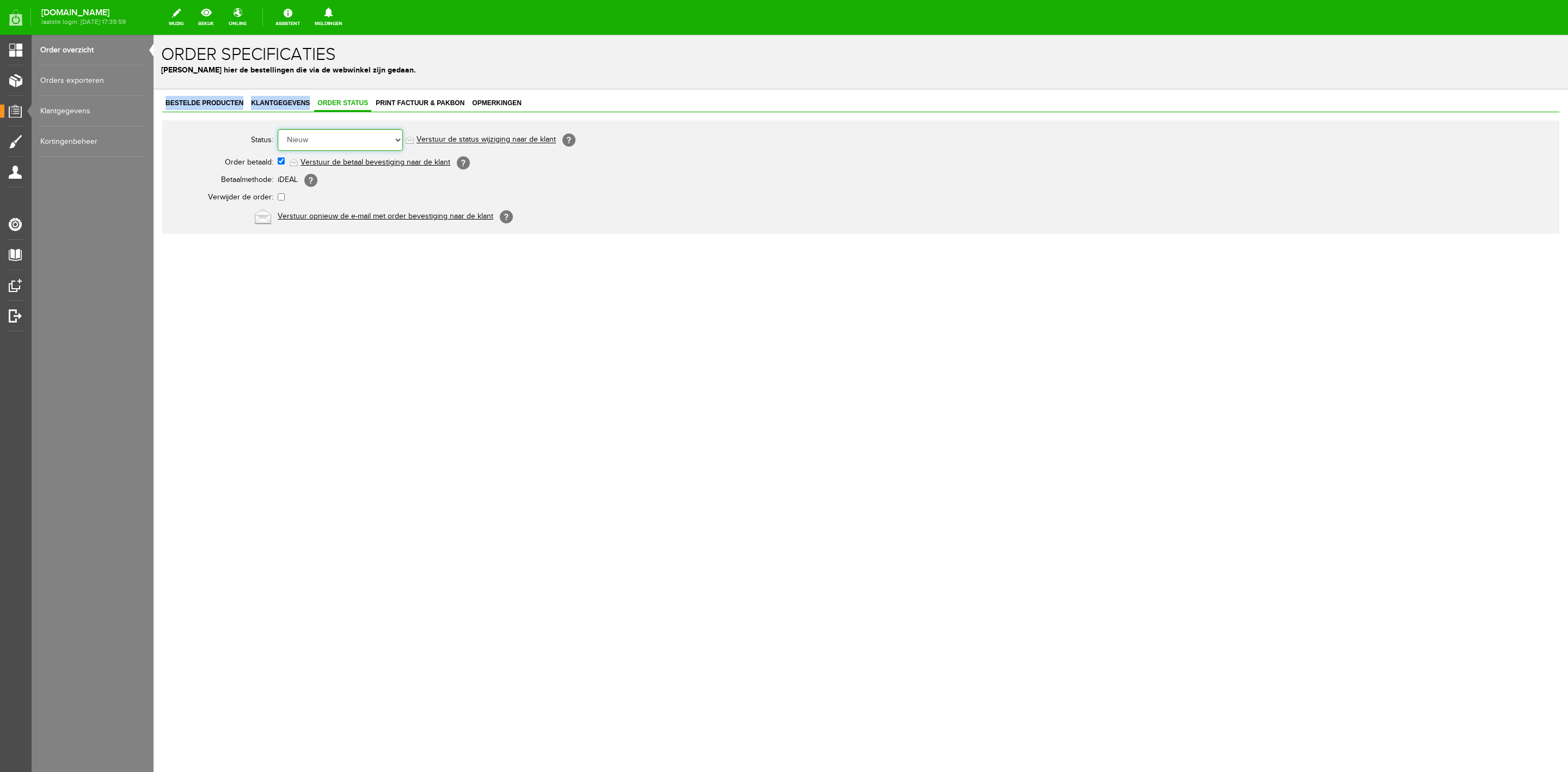
click at [348, 135] on select "Order niet afgerond Nieuw Order in behandeling Wacht op leverancier Wacht op be…" at bounding box center [340, 140] width 125 height 22
select select "5"
click at [278, 129] on select "Order niet afgerond Nieuw Order in behandeling Wacht op leverancier Wacht op be…" at bounding box center [340, 140] width 125 height 22
click at [456, 142] on link "Verstuur de status wijziging naar de klant" at bounding box center [487, 140] width 140 height 9
click at [108, 47] on link "Order overzicht" at bounding box center [93, 49] width 104 height 31
